Goal: Find specific page/section: Find specific page/section

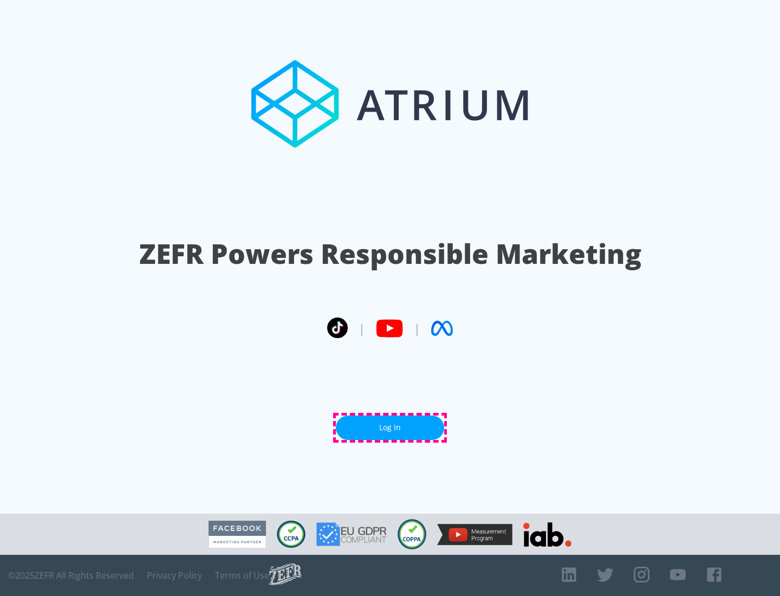
click at [390, 427] on link "Log In" at bounding box center [390, 428] width 108 height 24
